Goal: Transaction & Acquisition: Purchase product/service

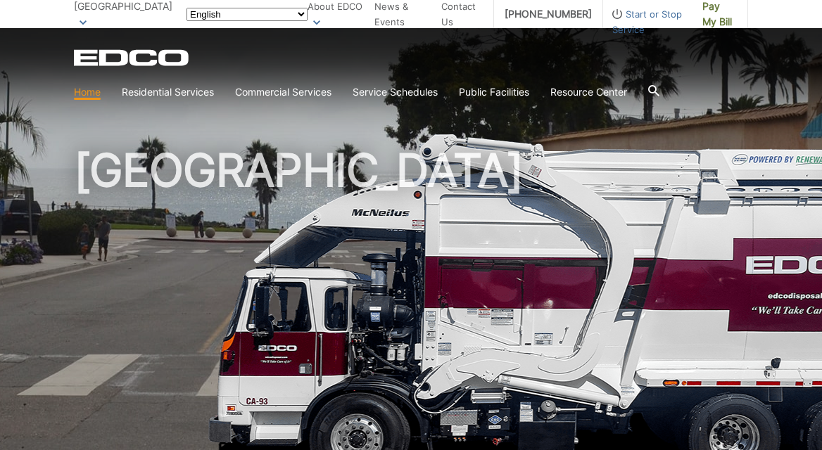
click at [704, 20] on span "Pay My Bill" at bounding box center [719, 14] width 34 height 31
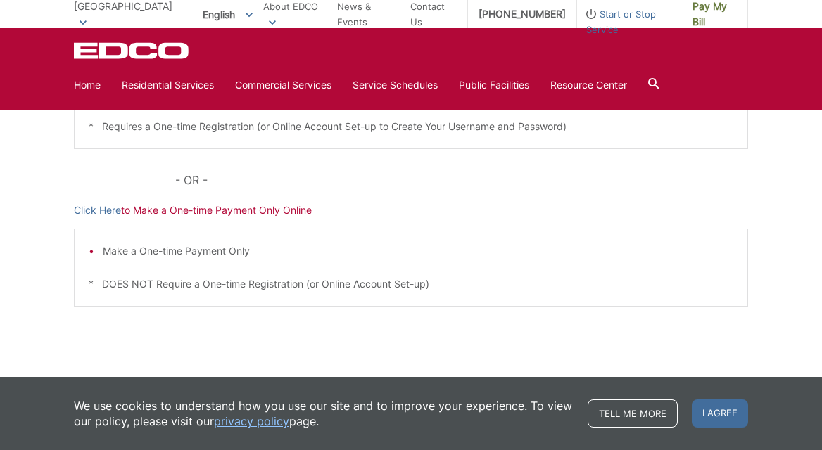
scroll to position [435, 0]
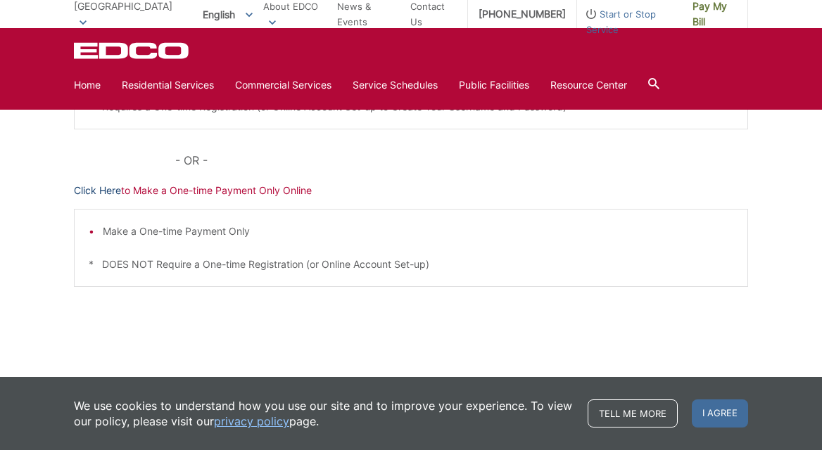
click at [96, 187] on link "Click Here" at bounding box center [97, 190] width 47 height 15
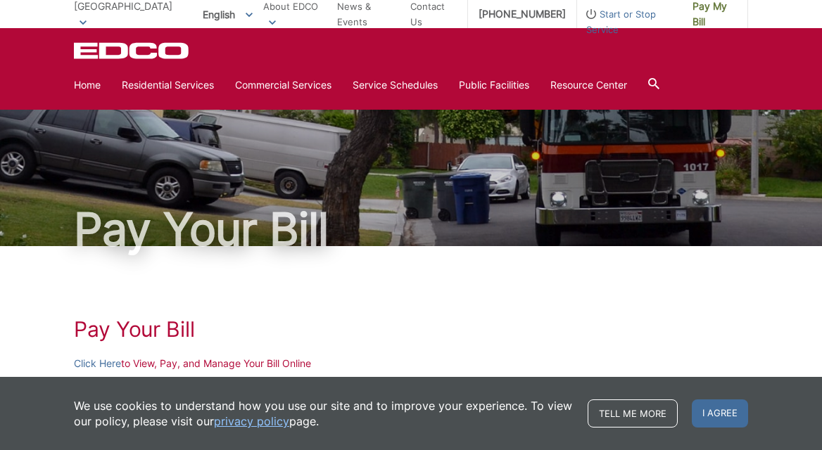
scroll to position [435, 0]
